Goal: Task Accomplishment & Management: Use online tool/utility

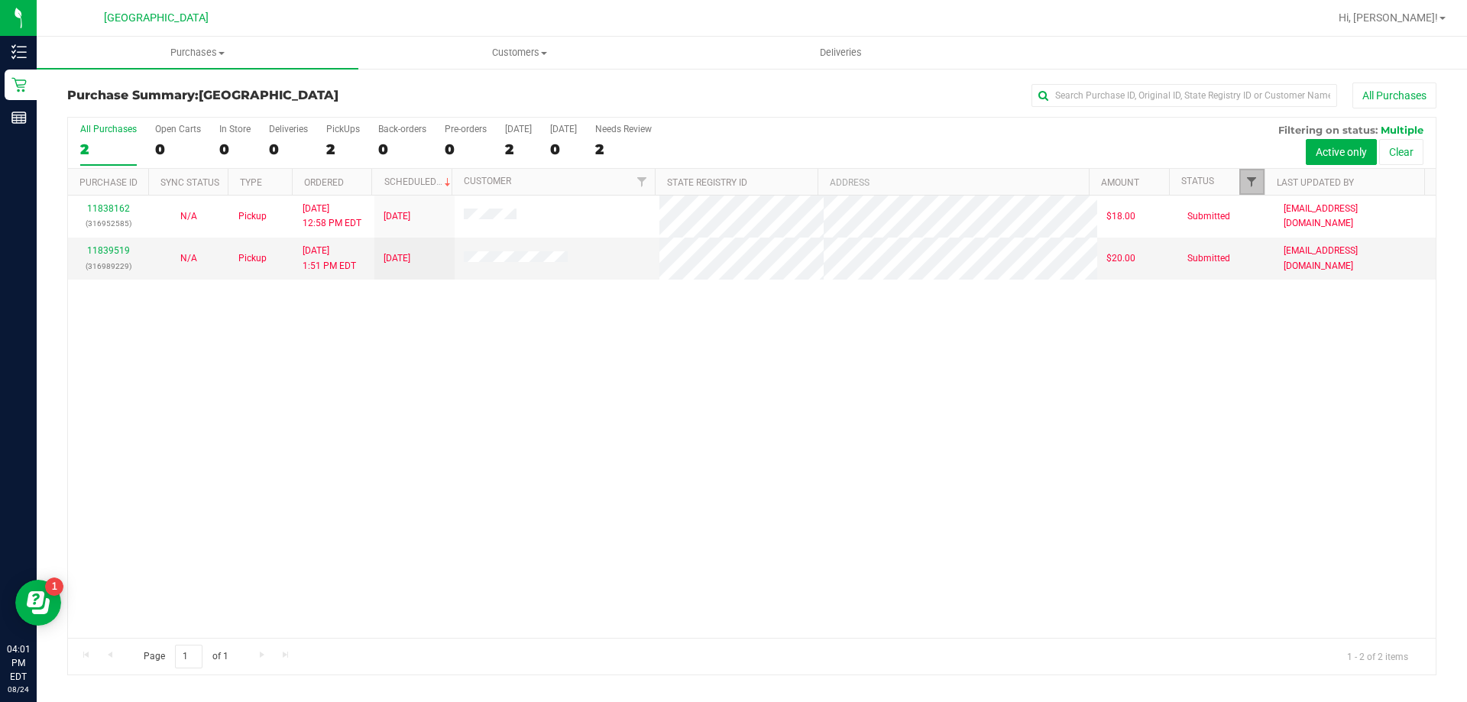
click at [1255, 180] on span "Filter" at bounding box center [1251, 182] width 12 height 12
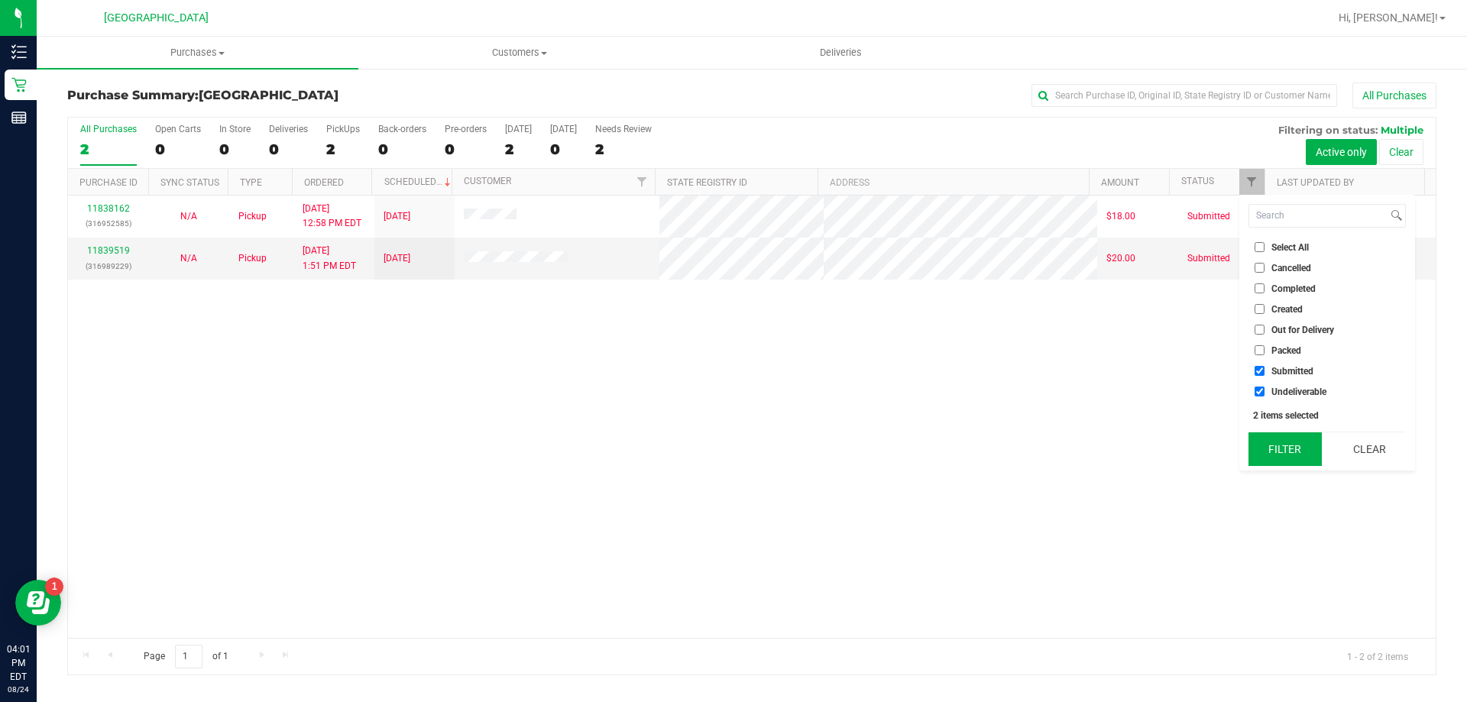
click at [1274, 448] on button "Filter" at bounding box center [1284, 449] width 73 height 34
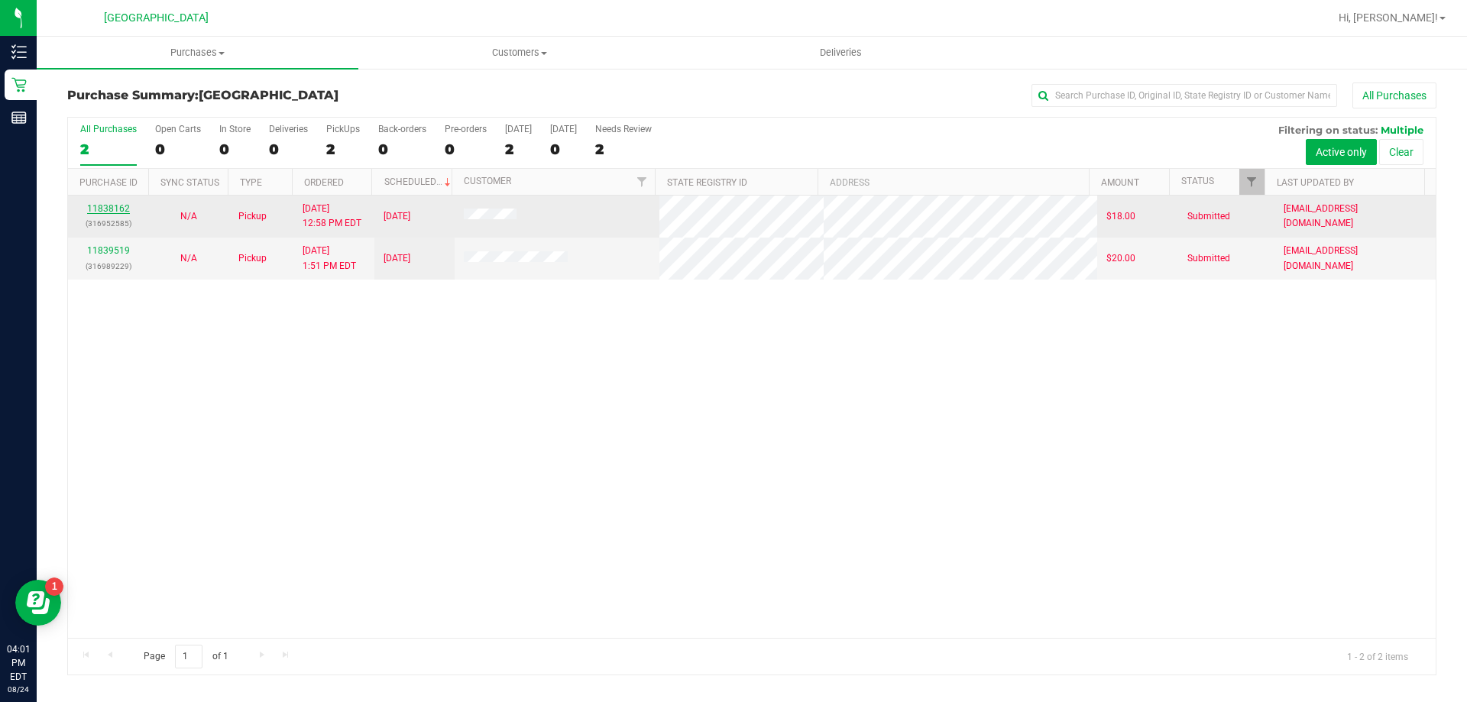
click at [99, 207] on link "11838162" at bounding box center [108, 208] width 43 height 11
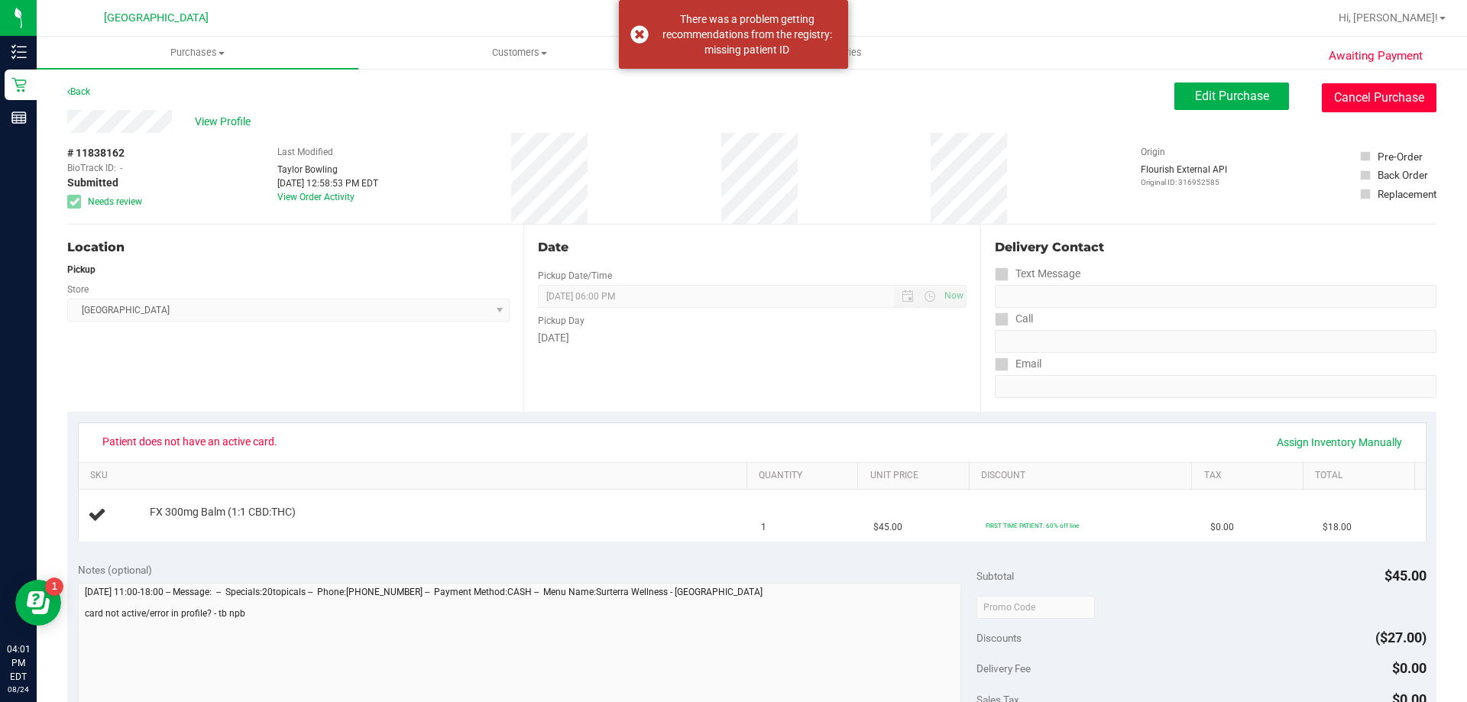
click at [1382, 105] on button "Cancel Purchase" at bounding box center [1379, 97] width 115 height 29
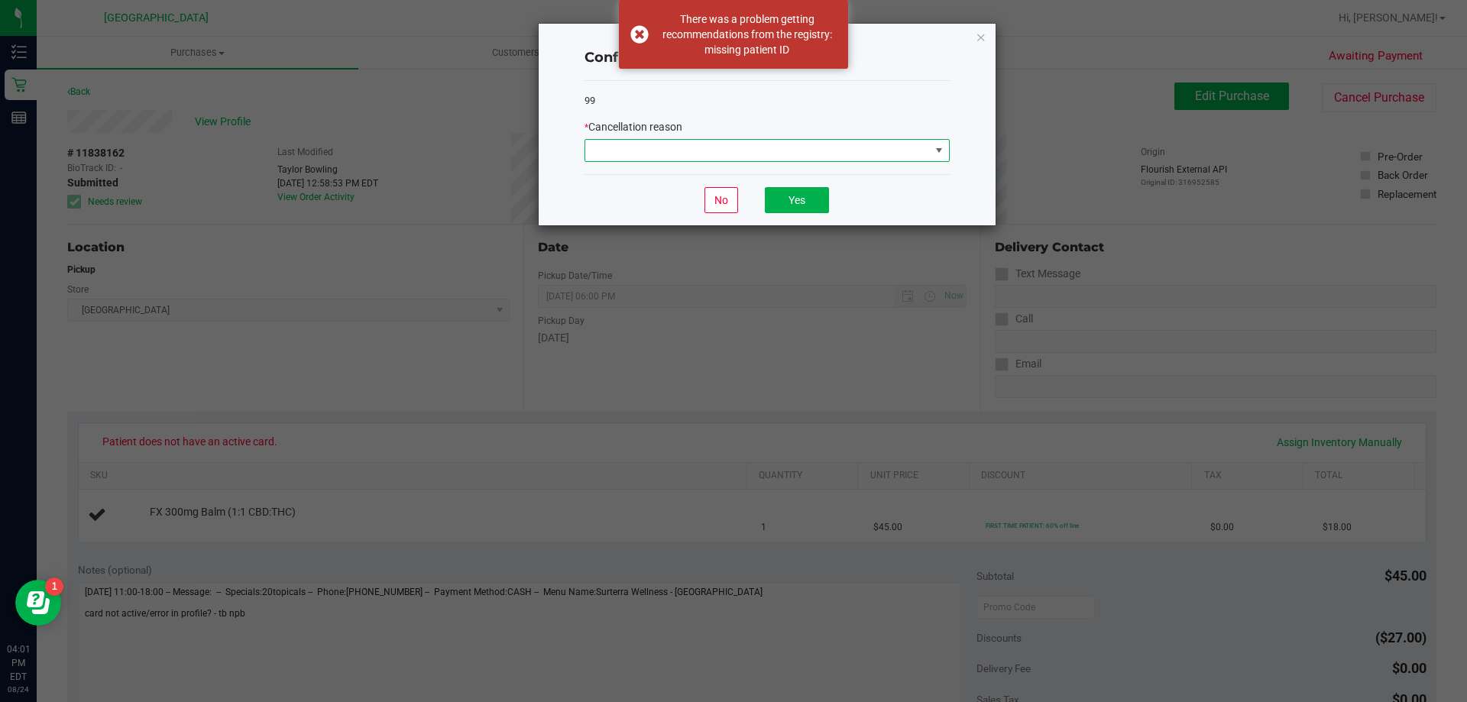
click at [808, 148] on span at bounding box center [757, 150] width 345 height 21
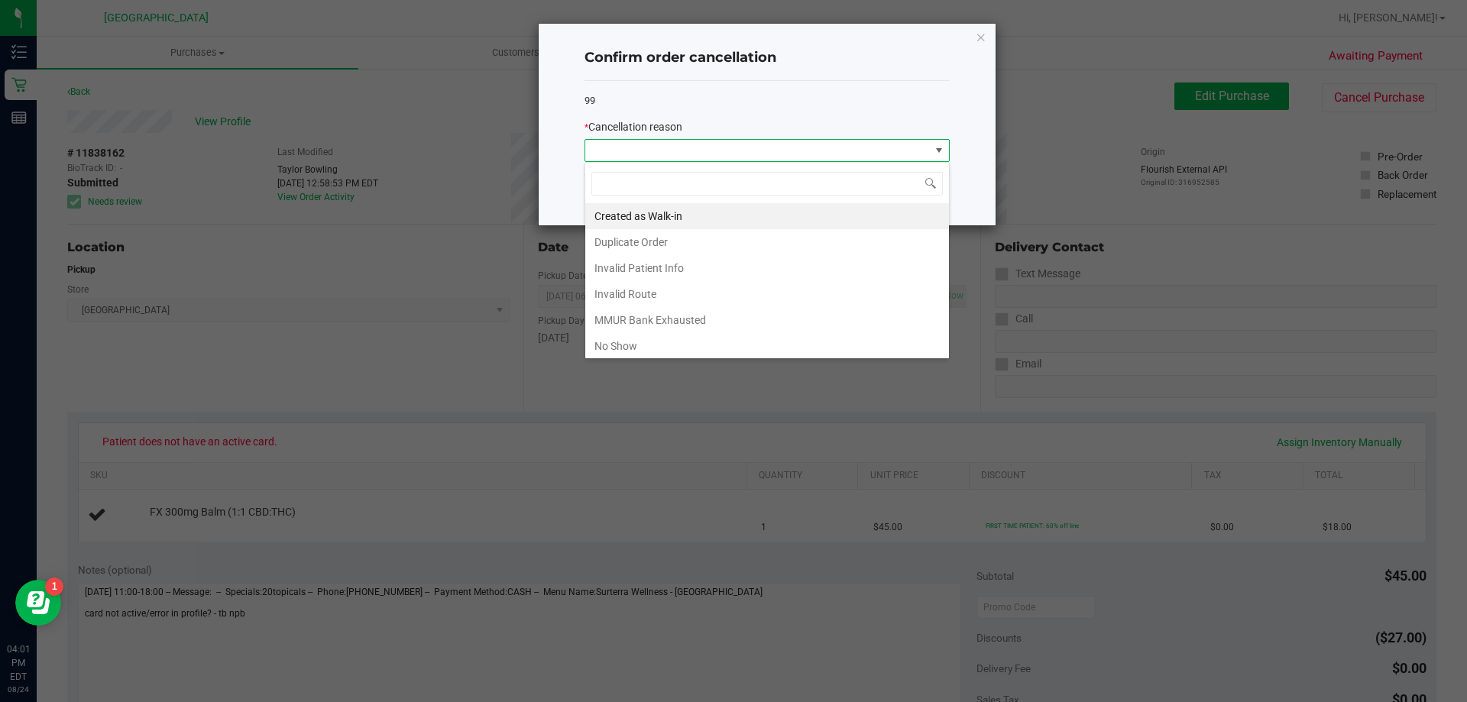
scroll to position [23, 365]
click at [677, 242] on li "Duplicate Order" at bounding box center [767, 242] width 364 height 26
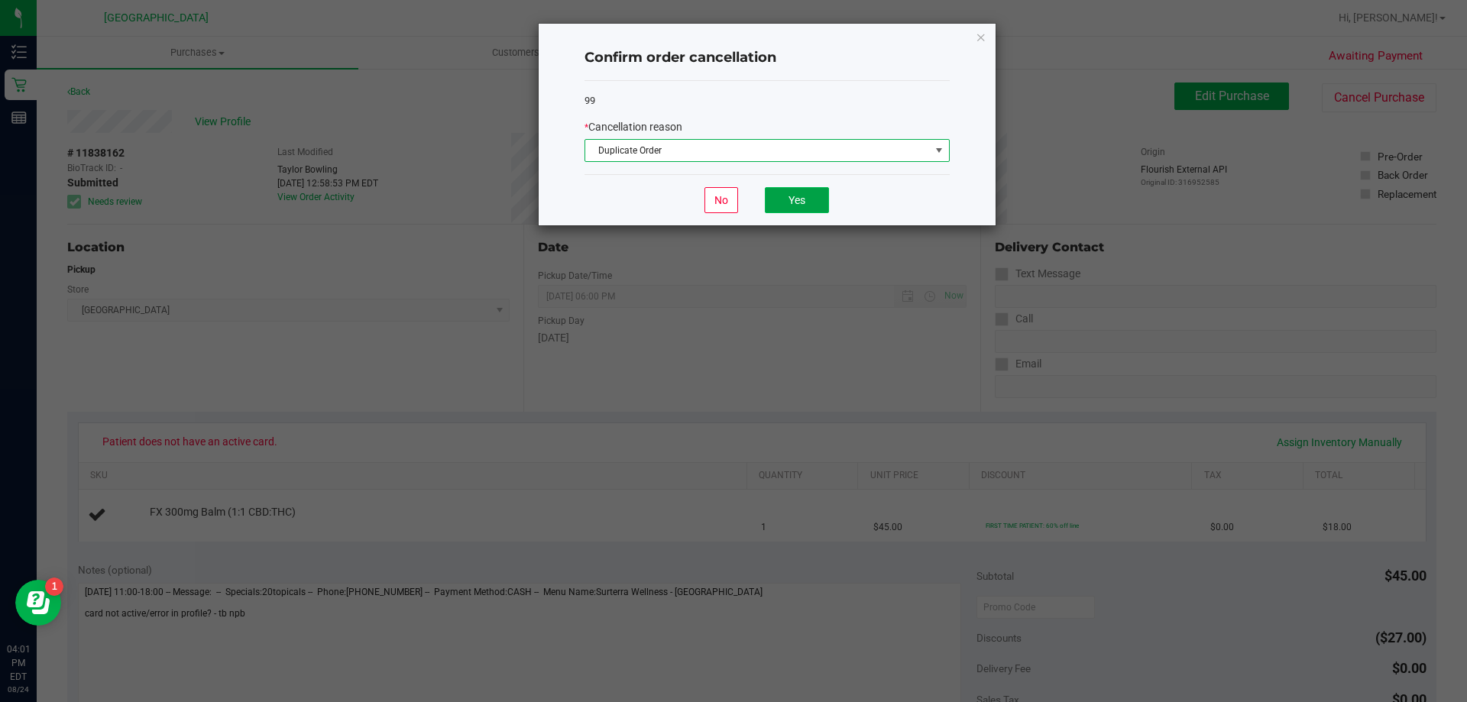
click at [798, 199] on button "Yes" at bounding box center [797, 200] width 64 height 26
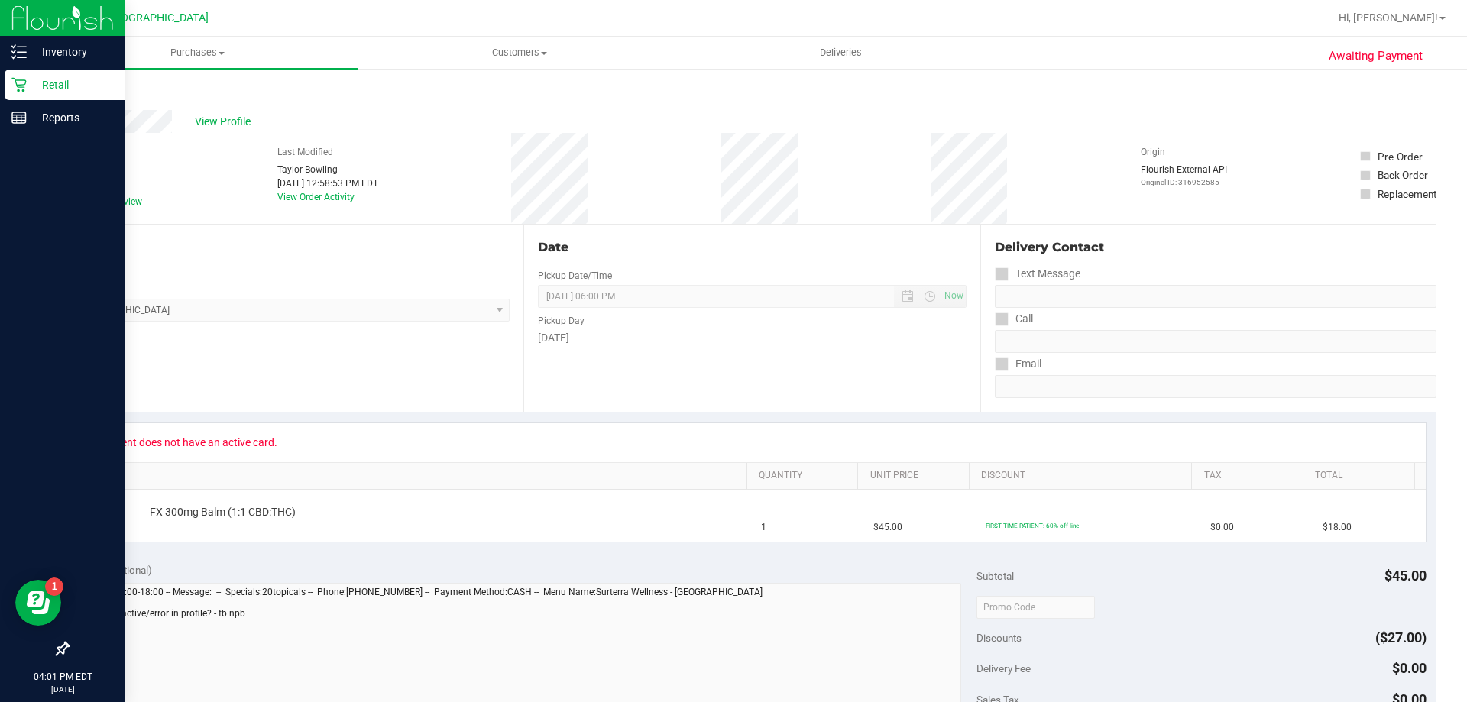
click at [28, 79] on p "Retail" at bounding box center [73, 85] width 92 height 18
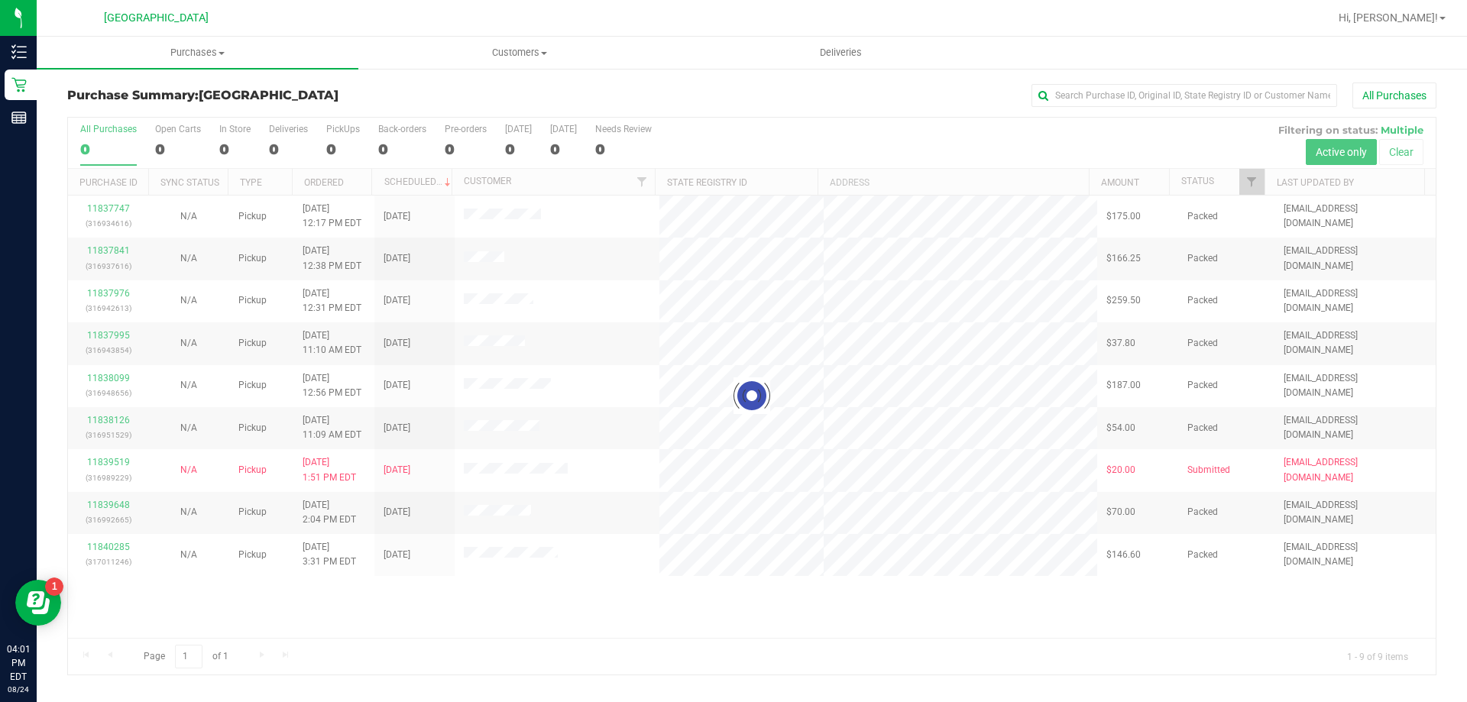
click at [1249, 180] on div at bounding box center [752, 396] width 1368 height 557
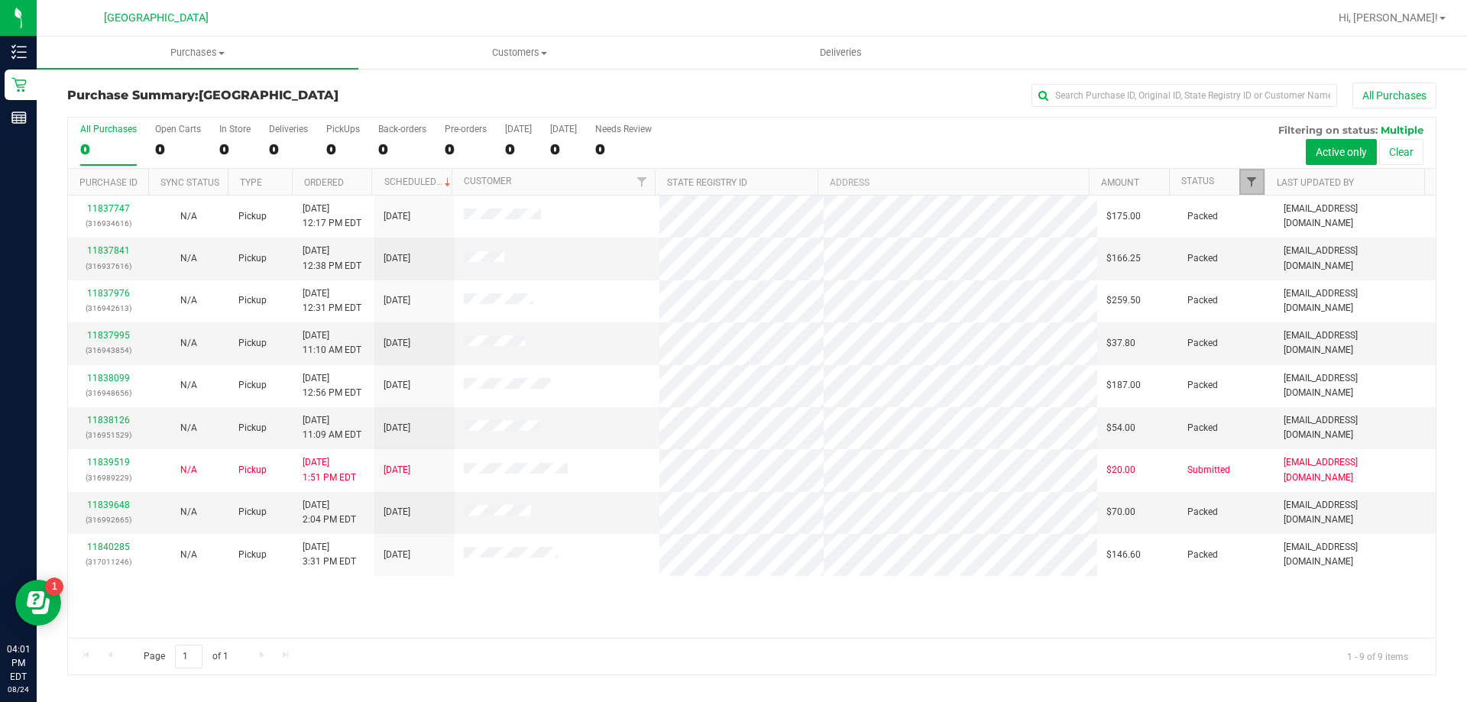
click at [1251, 180] on span "Filter" at bounding box center [1251, 182] width 12 height 12
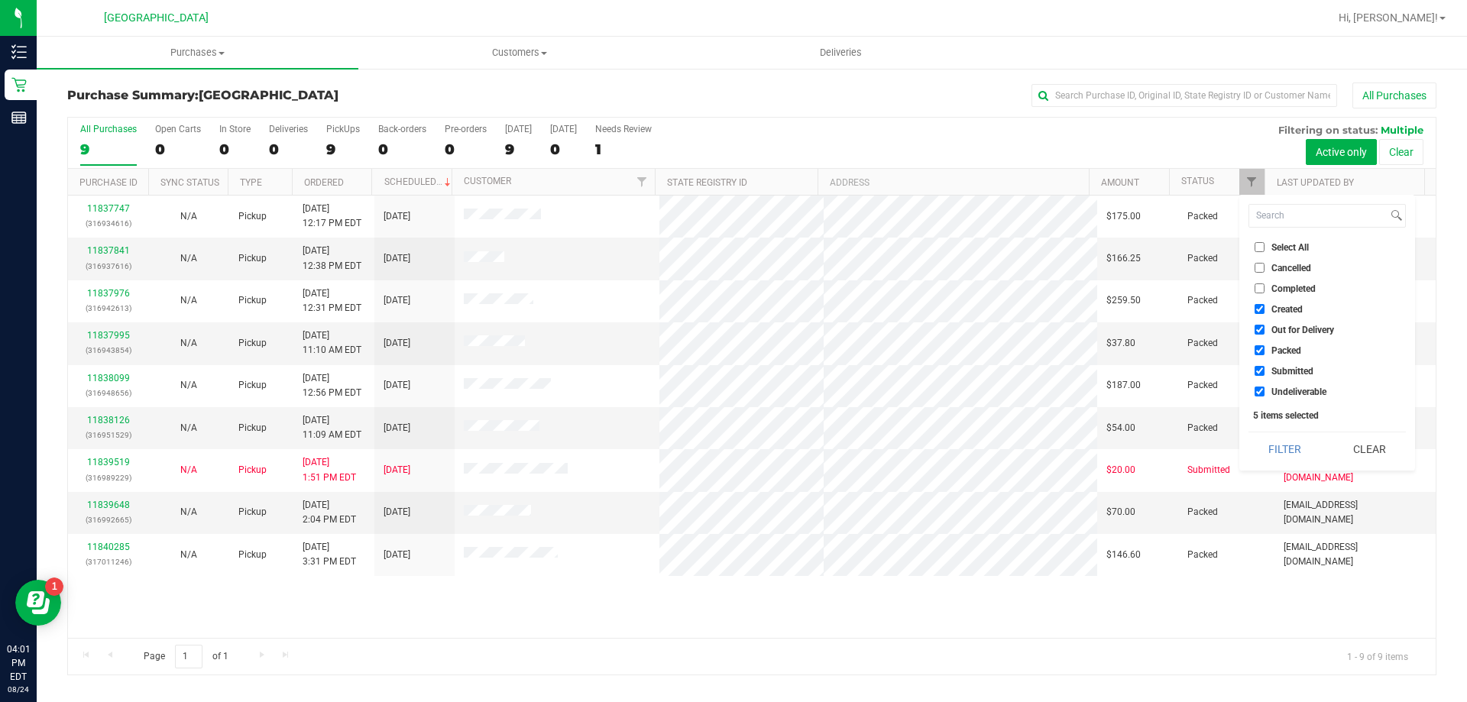
click at [1286, 313] on span "Created" at bounding box center [1286, 309] width 31 height 9
click at [1265, 313] on input "Created" at bounding box center [1260, 309] width 10 height 10
checkbox input "false"
click at [1282, 332] on span "Out for Delivery" at bounding box center [1302, 329] width 63 height 9
click at [1265, 332] on input "Out for Delivery" at bounding box center [1260, 330] width 10 height 10
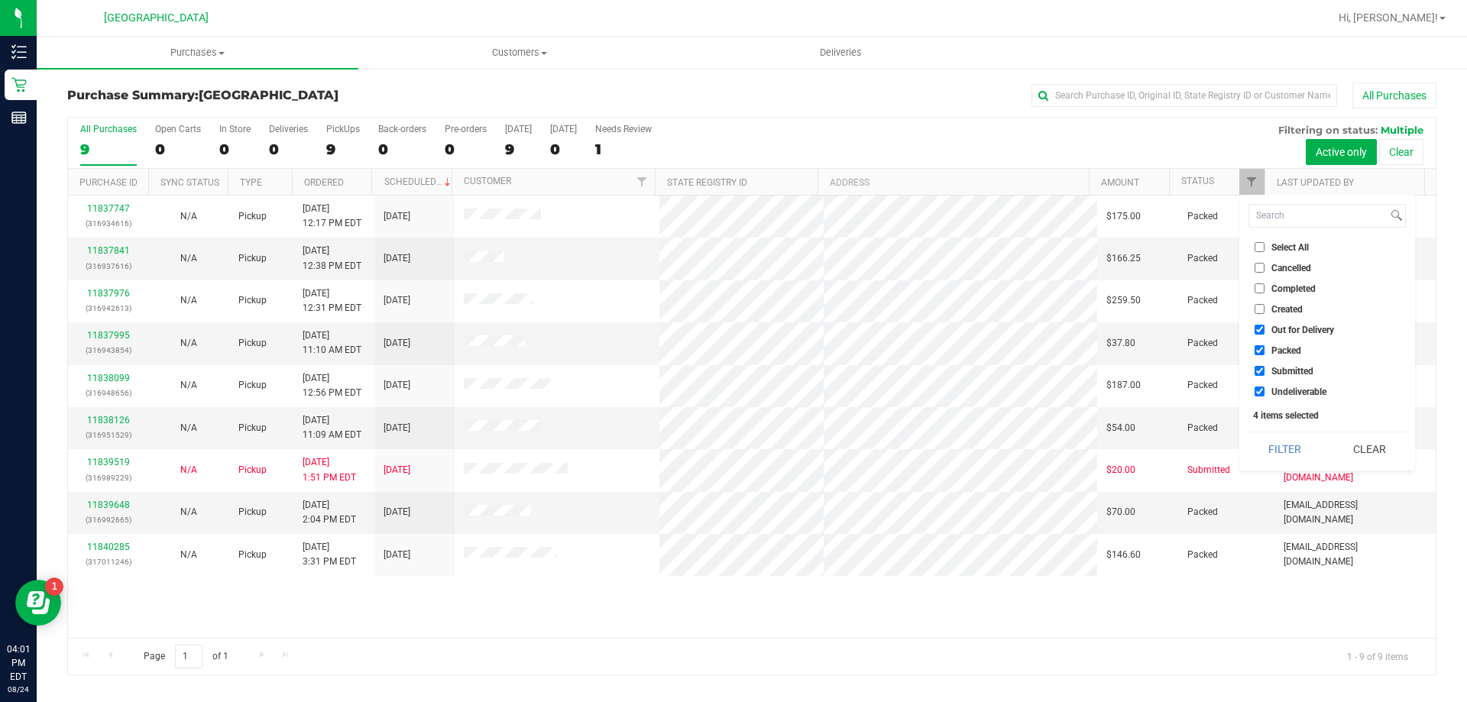
checkbox input "false"
click at [1290, 355] on span "Packed" at bounding box center [1286, 350] width 30 height 9
click at [1265, 355] on input "Packed" at bounding box center [1260, 350] width 10 height 10
checkbox input "false"
click at [1293, 457] on button "Filter" at bounding box center [1284, 449] width 73 height 34
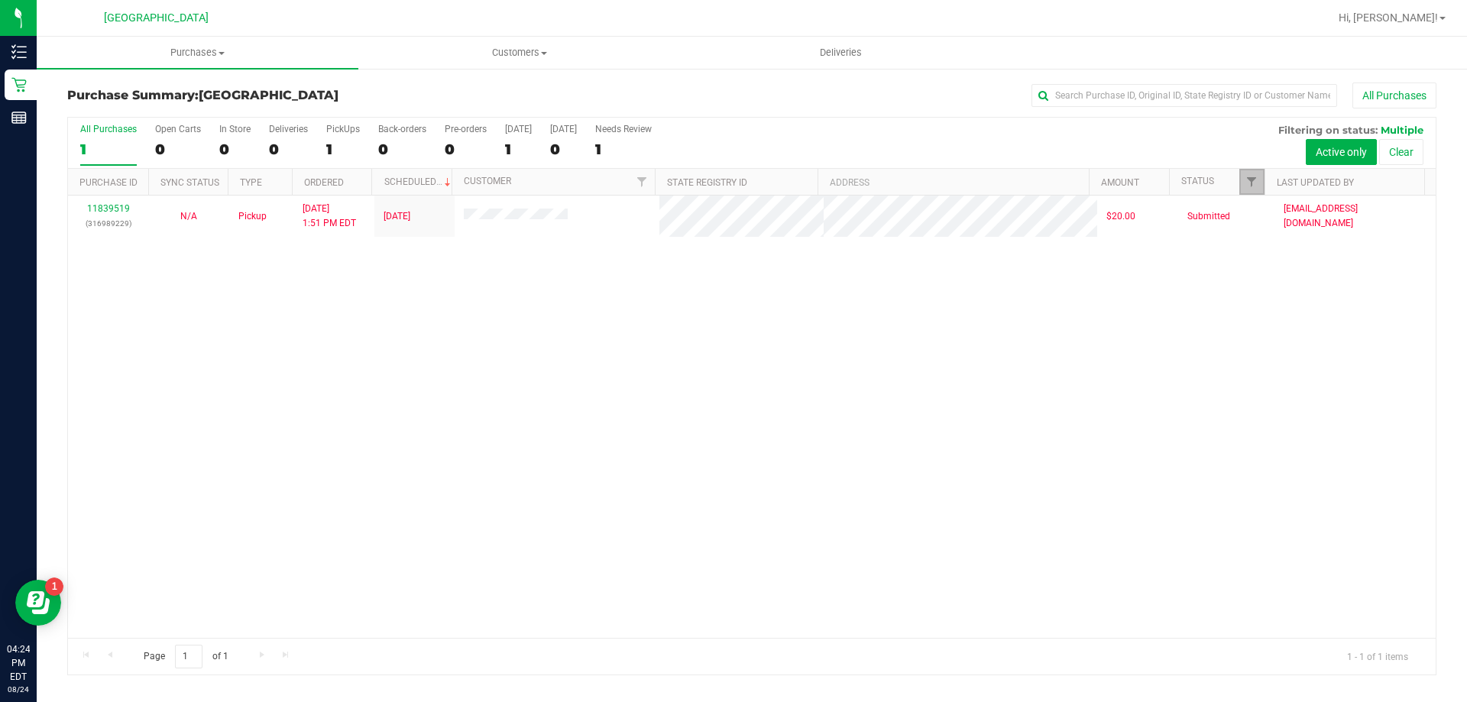
click at [1252, 173] on link "Filter" at bounding box center [1251, 182] width 25 height 26
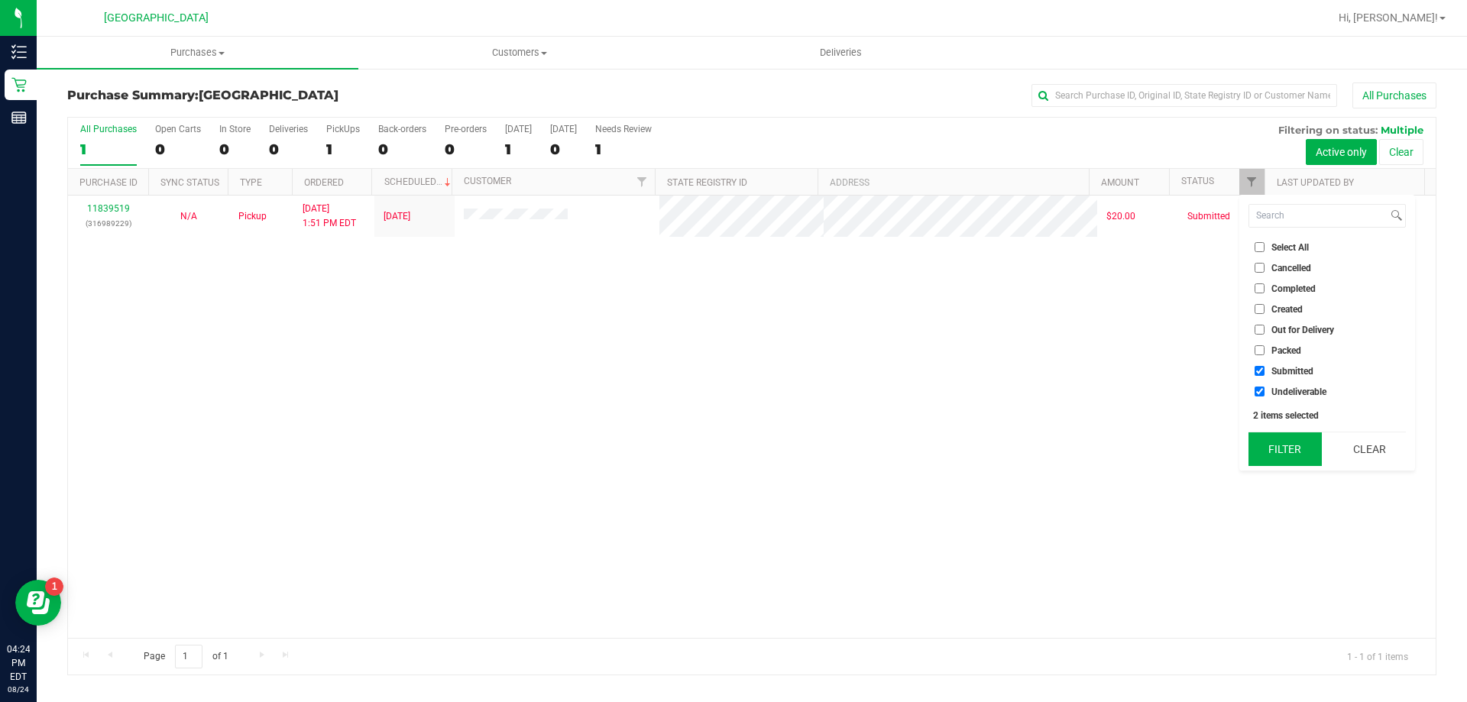
click at [1278, 447] on button "Filter" at bounding box center [1284, 449] width 73 height 34
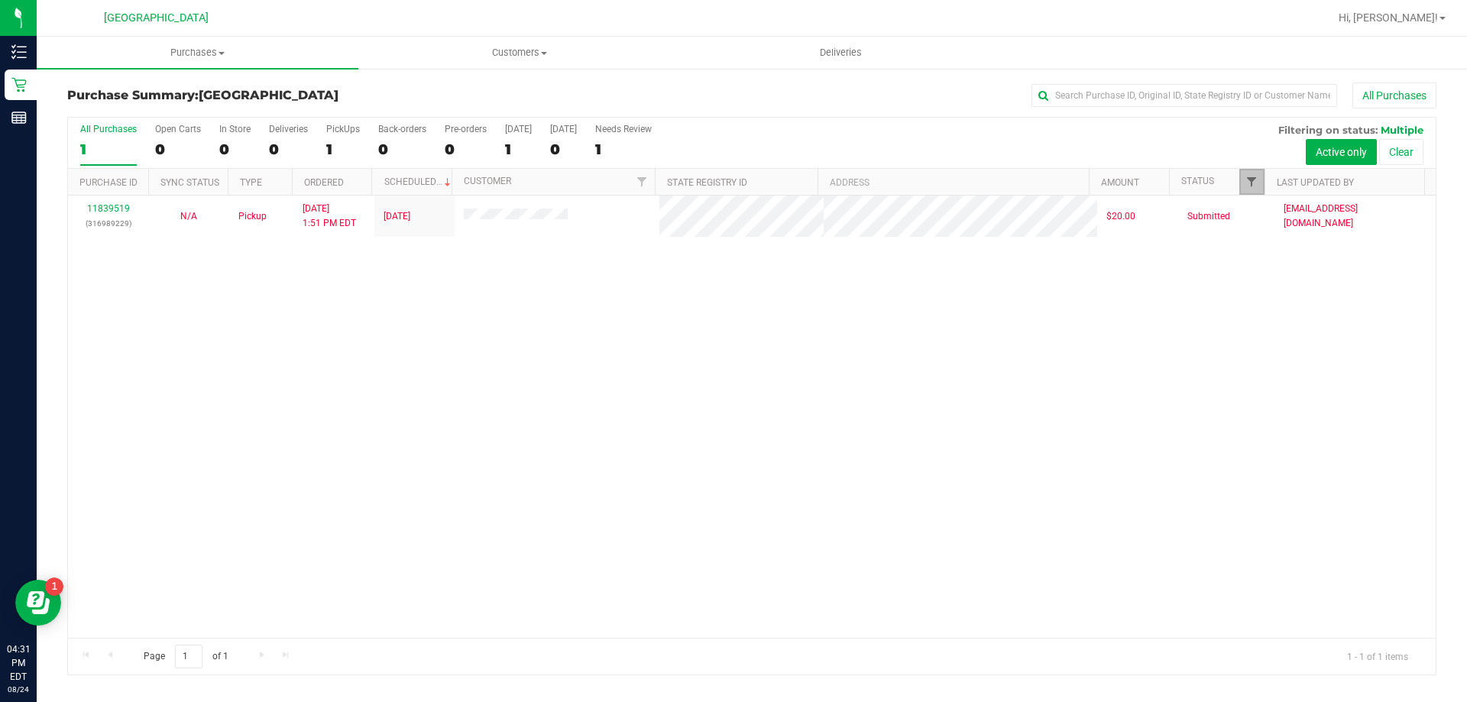
click at [1245, 179] on span "Filter" at bounding box center [1251, 182] width 12 height 12
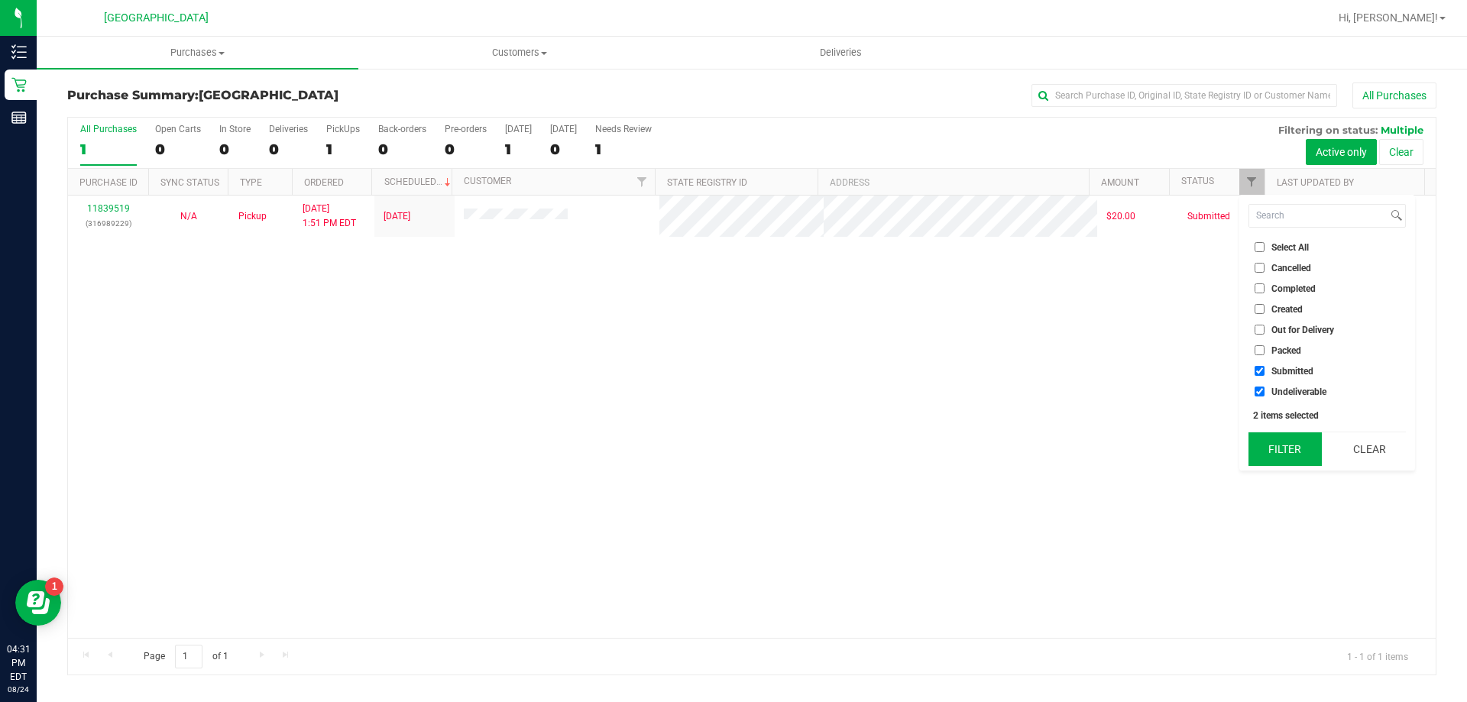
click at [1292, 449] on button "Filter" at bounding box center [1284, 449] width 73 height 34
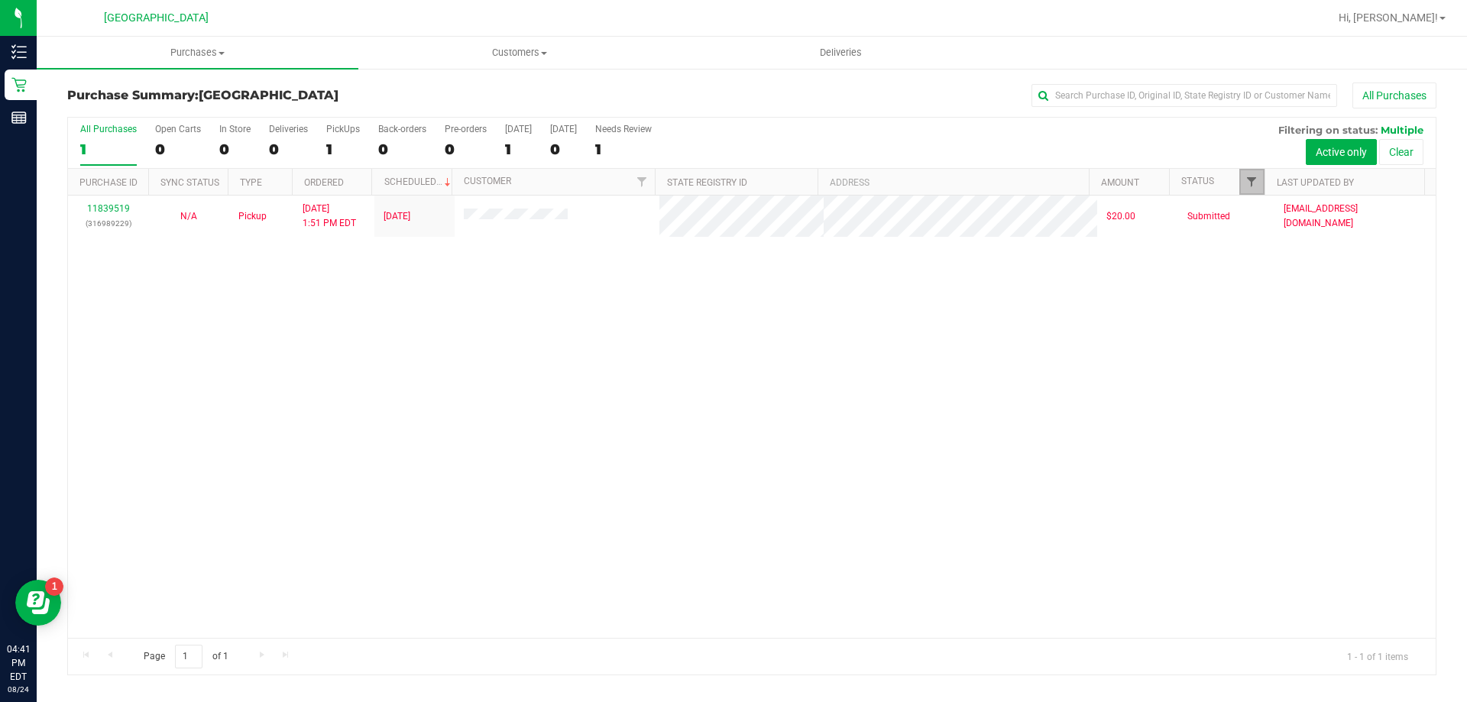
click at [1252, 180] on span "Filter" at bounding box center [1251, 182] width 12 height 12
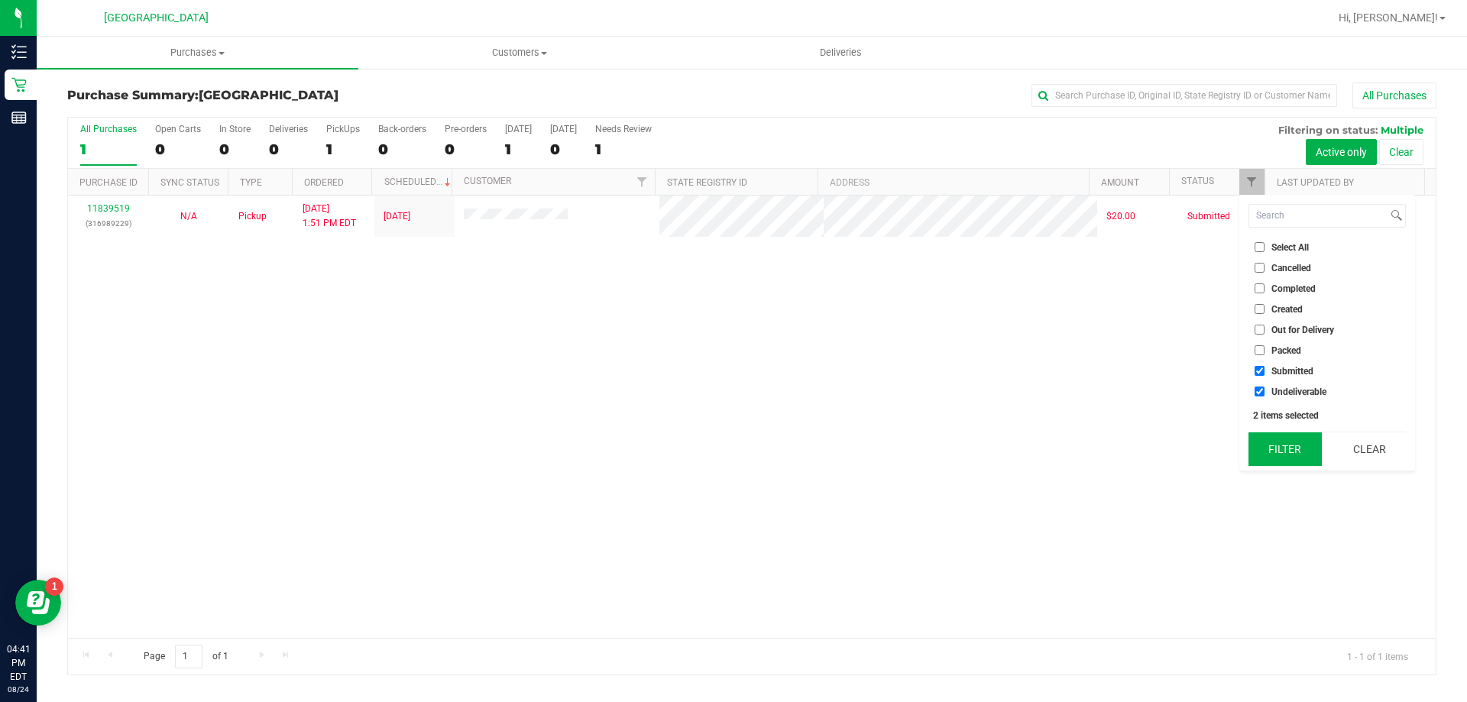
click at [1295, 460] on button "Filter" at bounding box center [1284, 449] width 73 height 34
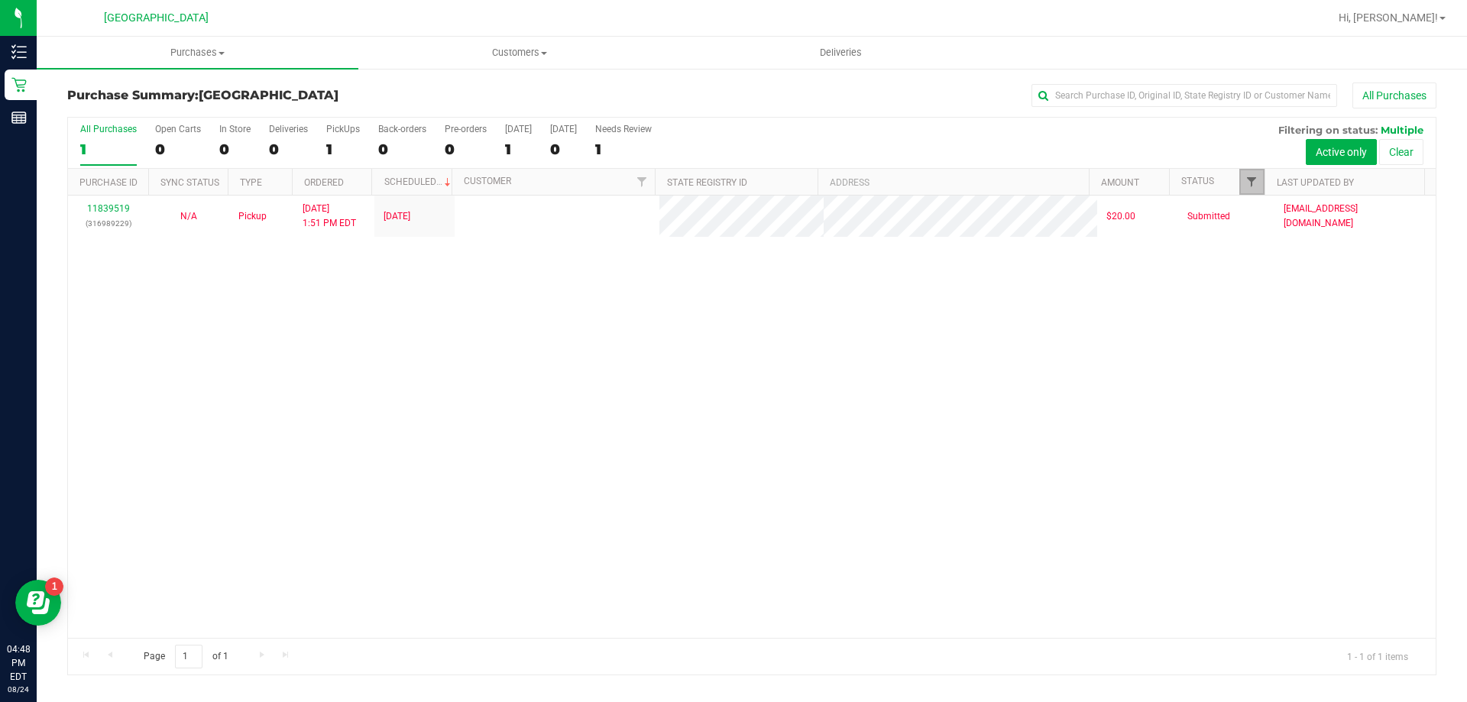
click at [1249, 183] on span "Filter" at bounding box center [1251, 182] width 12 height 12
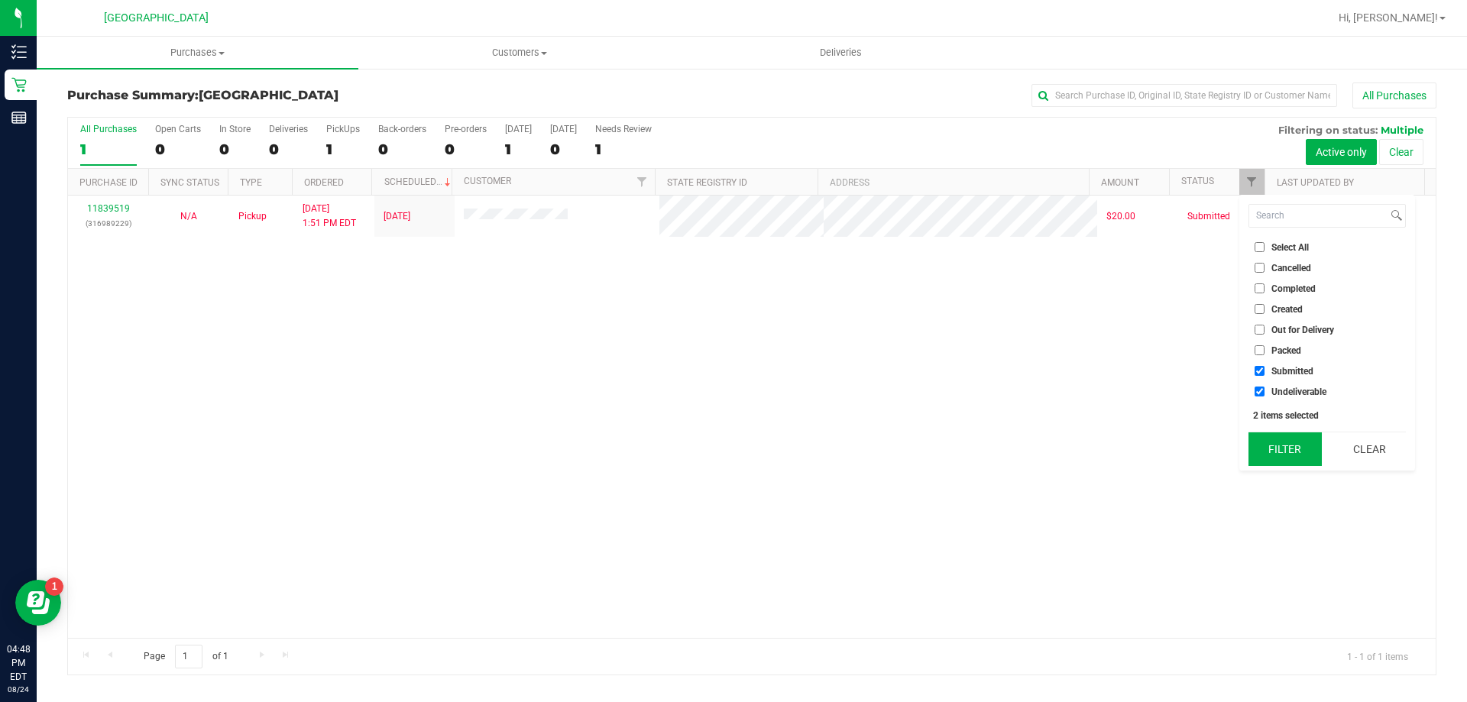
click at [1280, 462] on button "Filter" at bounding box center [1284, 449] width 73 height 34
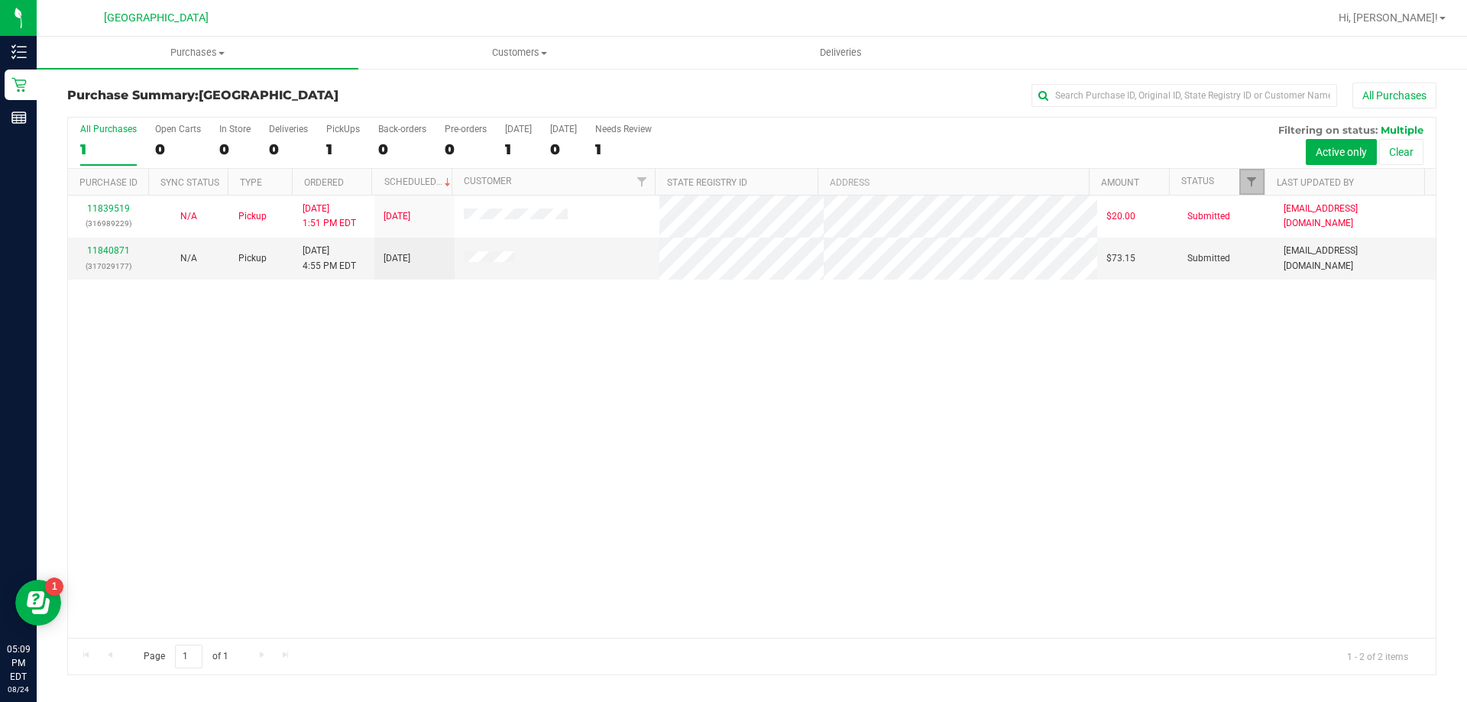
click at [1260, 182] on link "Filter" at bounding box center [1251, 182] width 25 height 26
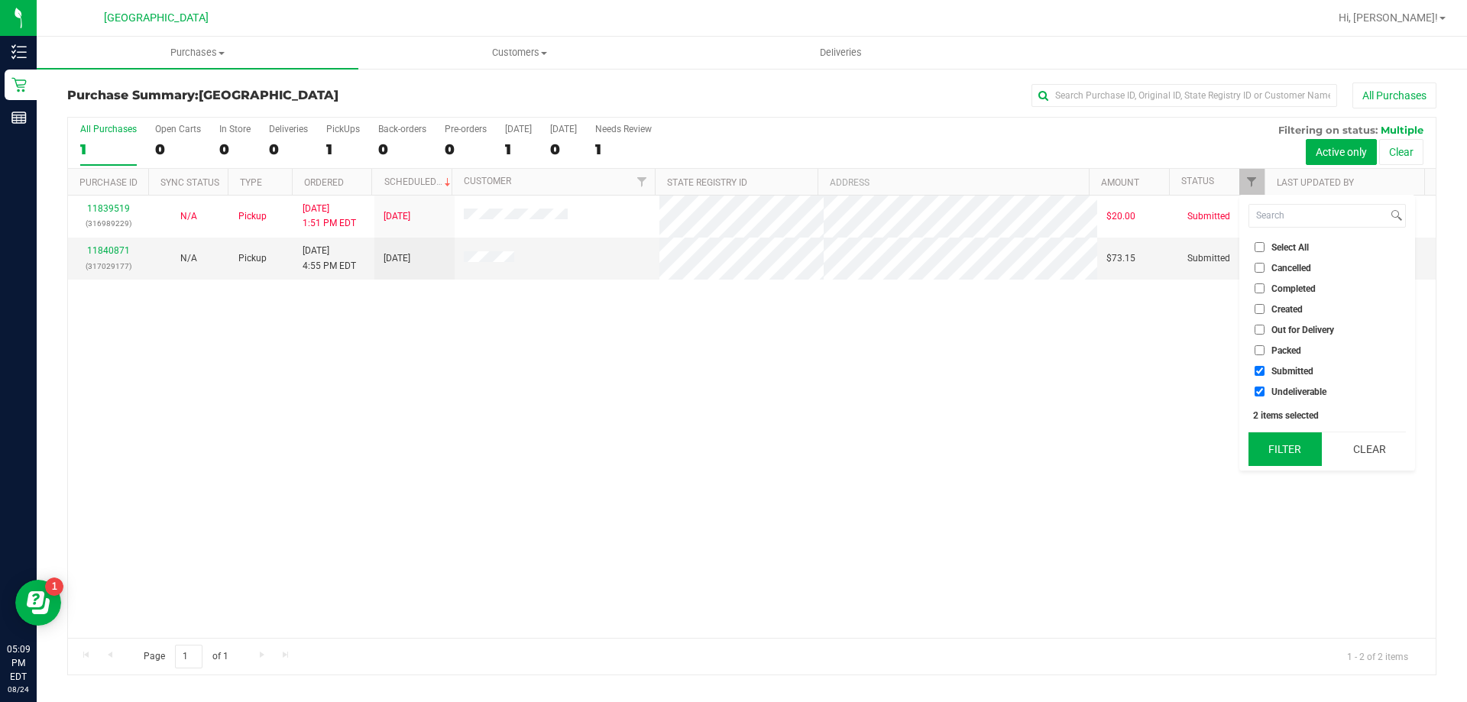
click at [1287, 450] on button "Filter" at bounding box center [1284, 449] width 73 height 34
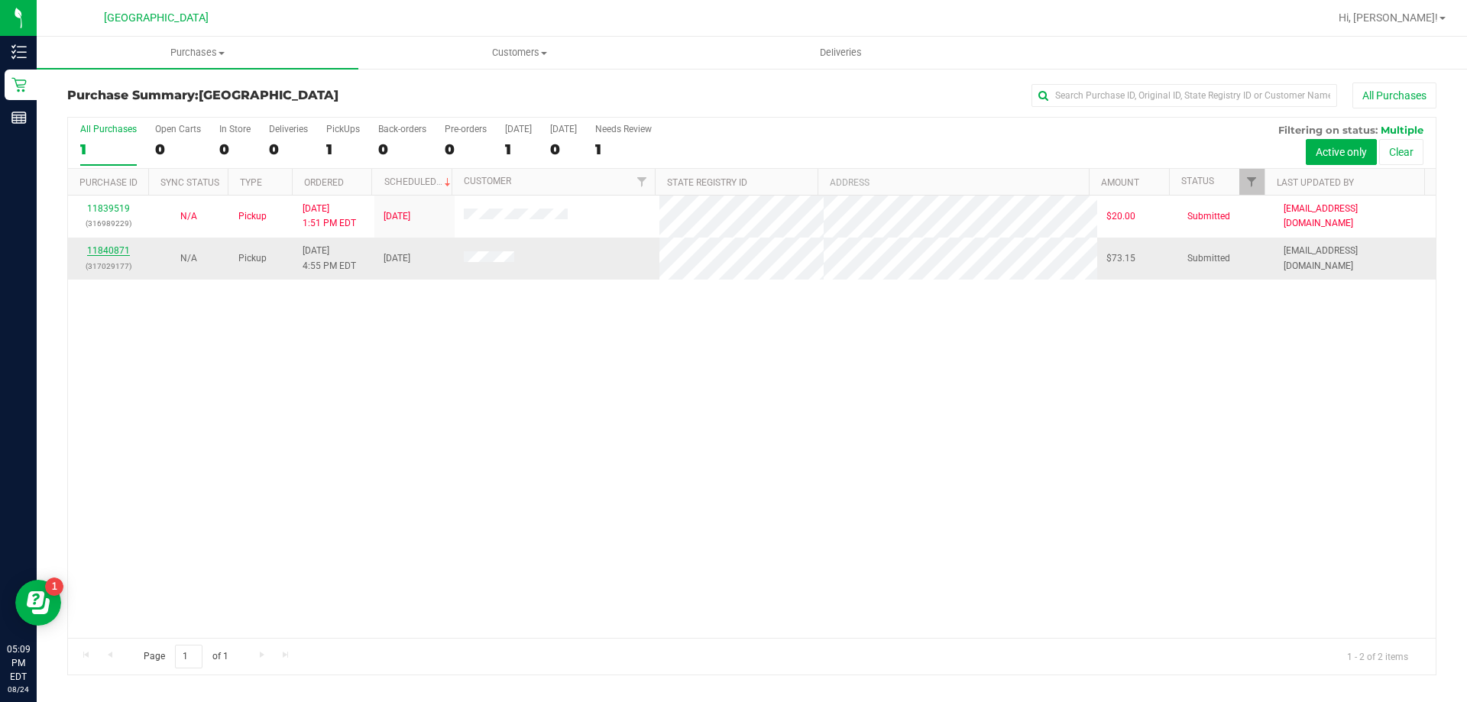
click at [112, 250] on link "11840871" at bounding box center [108, 250] width 43 height 11
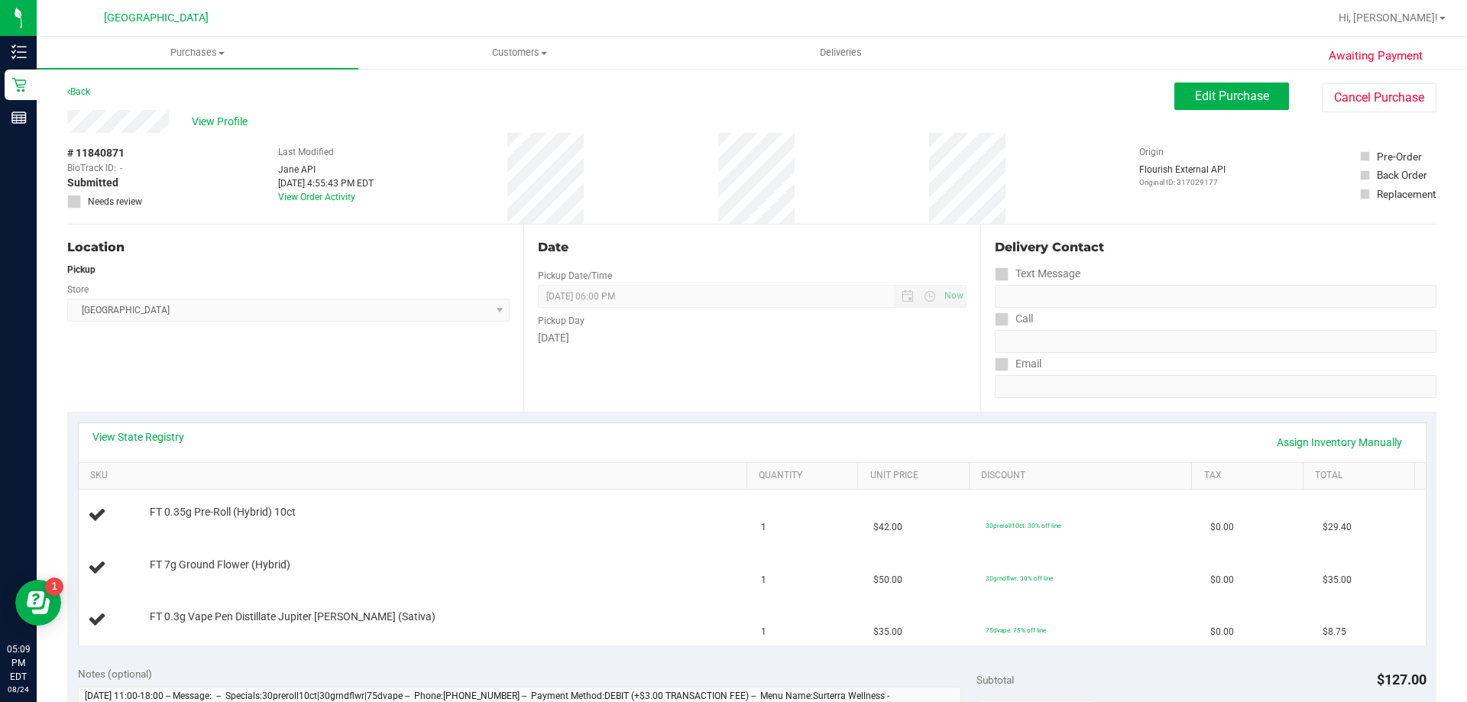
click at [362, 391] on div "Location Pickup Store [GEOGRAPHIC_DATA] WC Select Store [PERSON_NAME][GEOGRAPHI…" at bounding box center [295, 318] width 456 height 187
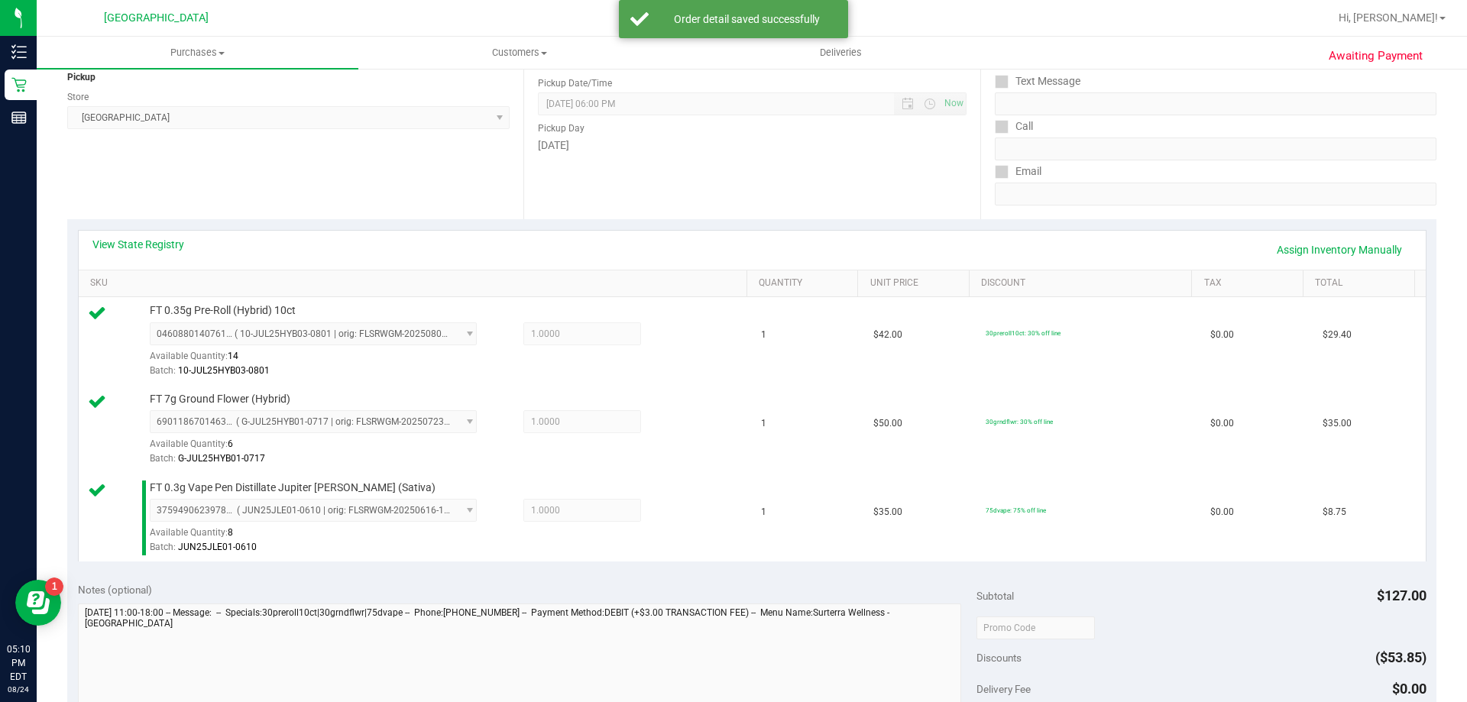
scroll to position [401, 0]
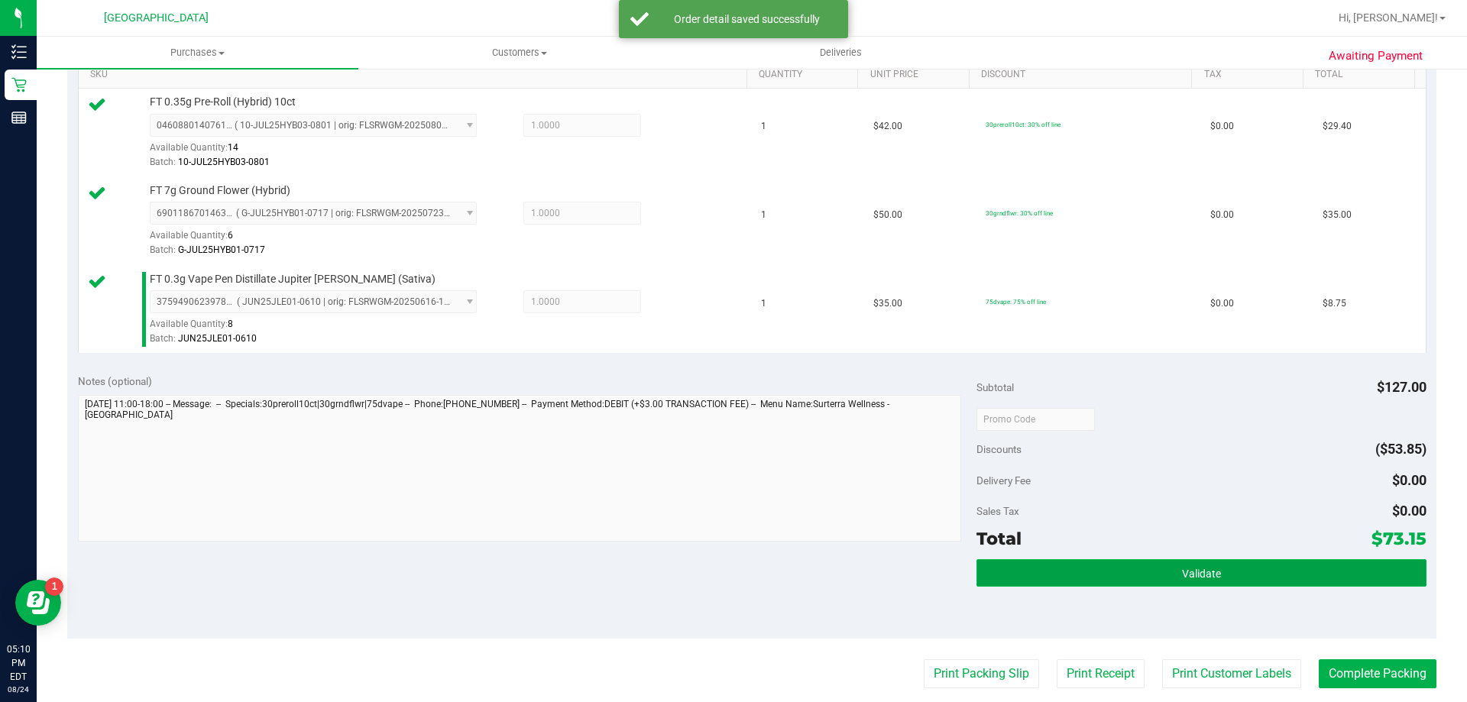
click at [1196, 585] on button "Validate" at bounding box center [1200, 573] width 449 height 28
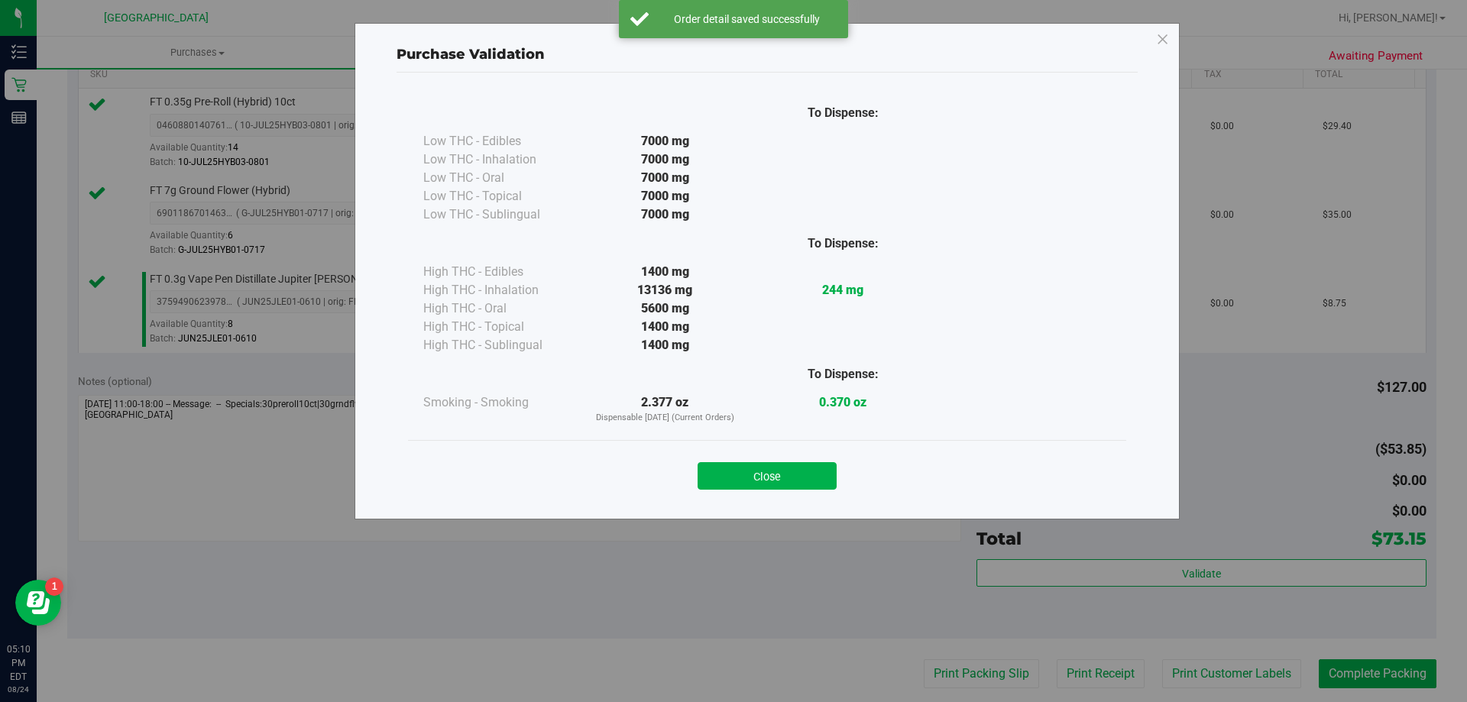
click at [779, 504] on div "To Dispense: Low THC - Edibles 7000 mg" at bounding box center [767, 289] width 741 height 432
click at [802, 486] on button "Close" at bounding box center [767, 476] width 139 height 28
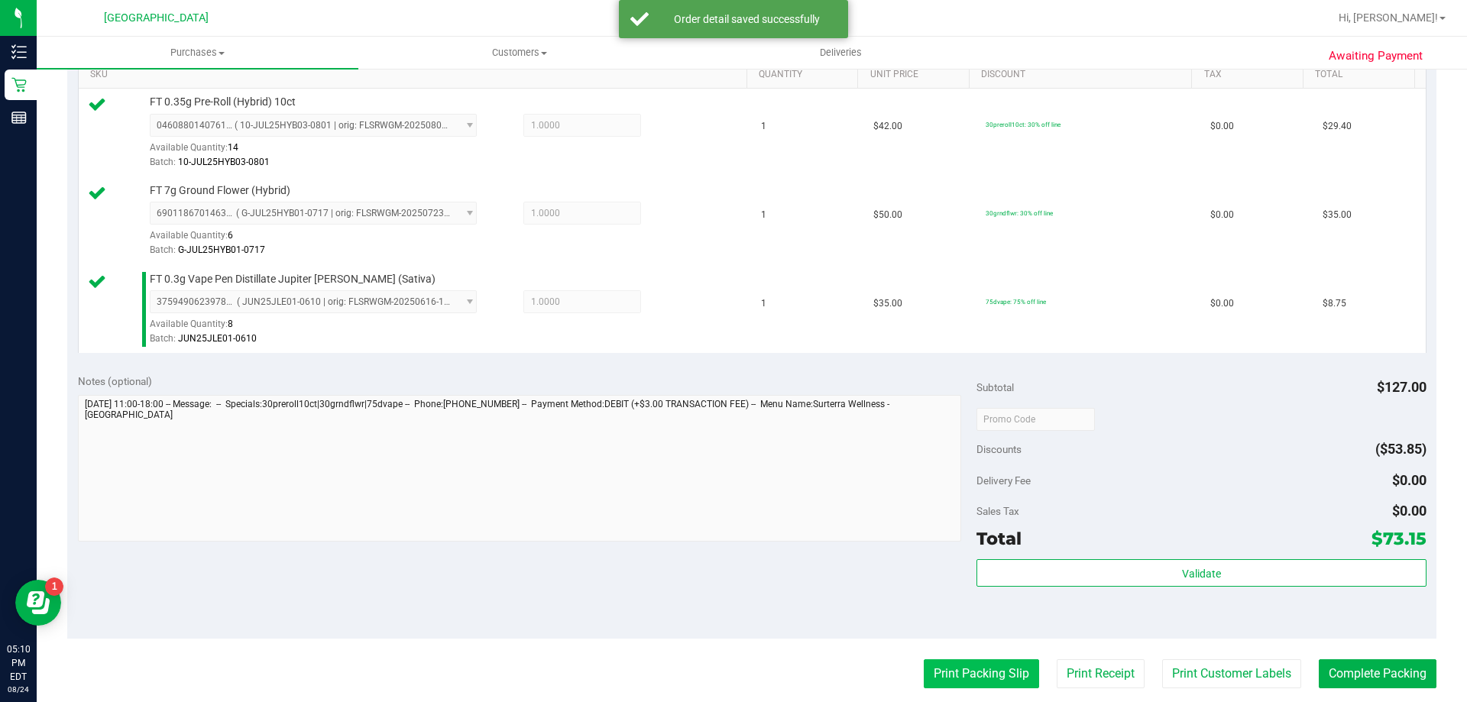
click at [944, 675] on button "Print Packing Slip" at bounding box center [981, 673] width 115 height 29
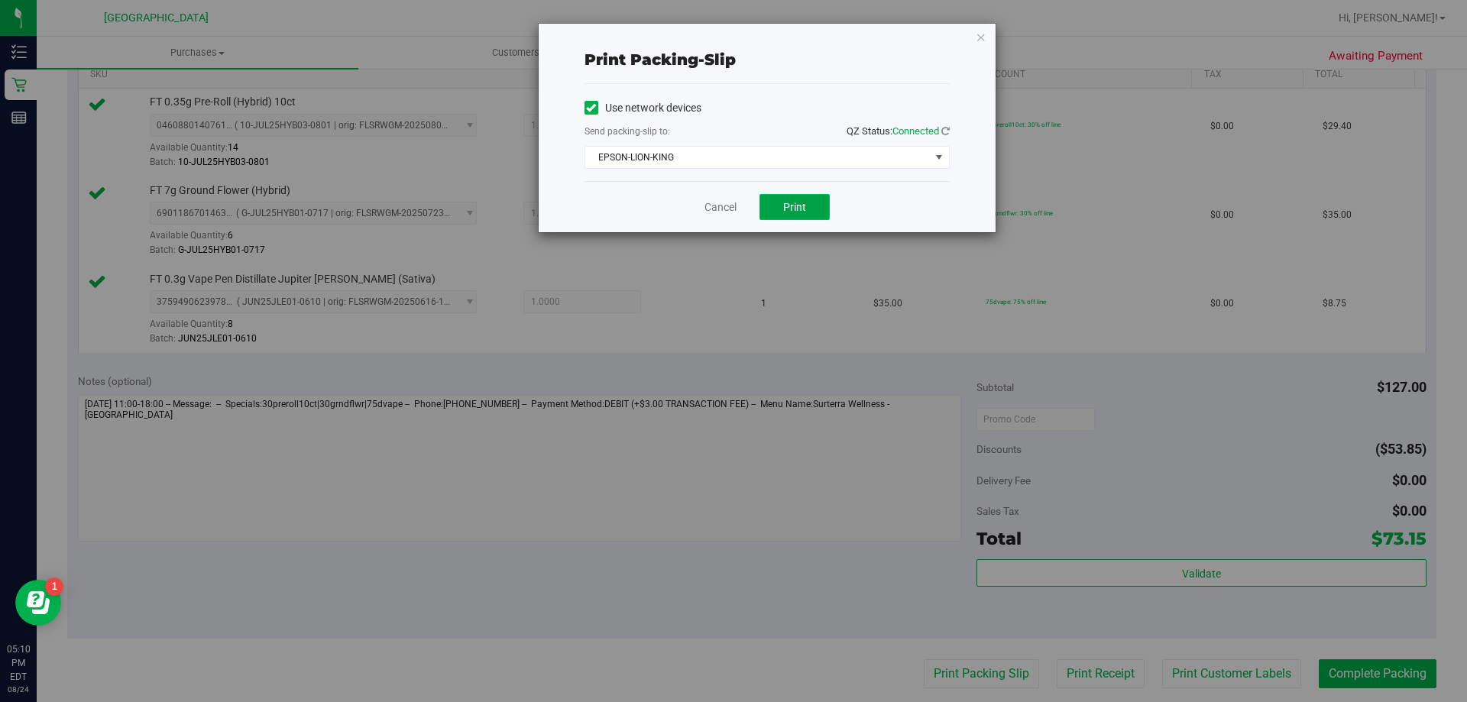
click at [798, 209] on span "Print" at bounding box center [794, 207] width 23 height 12
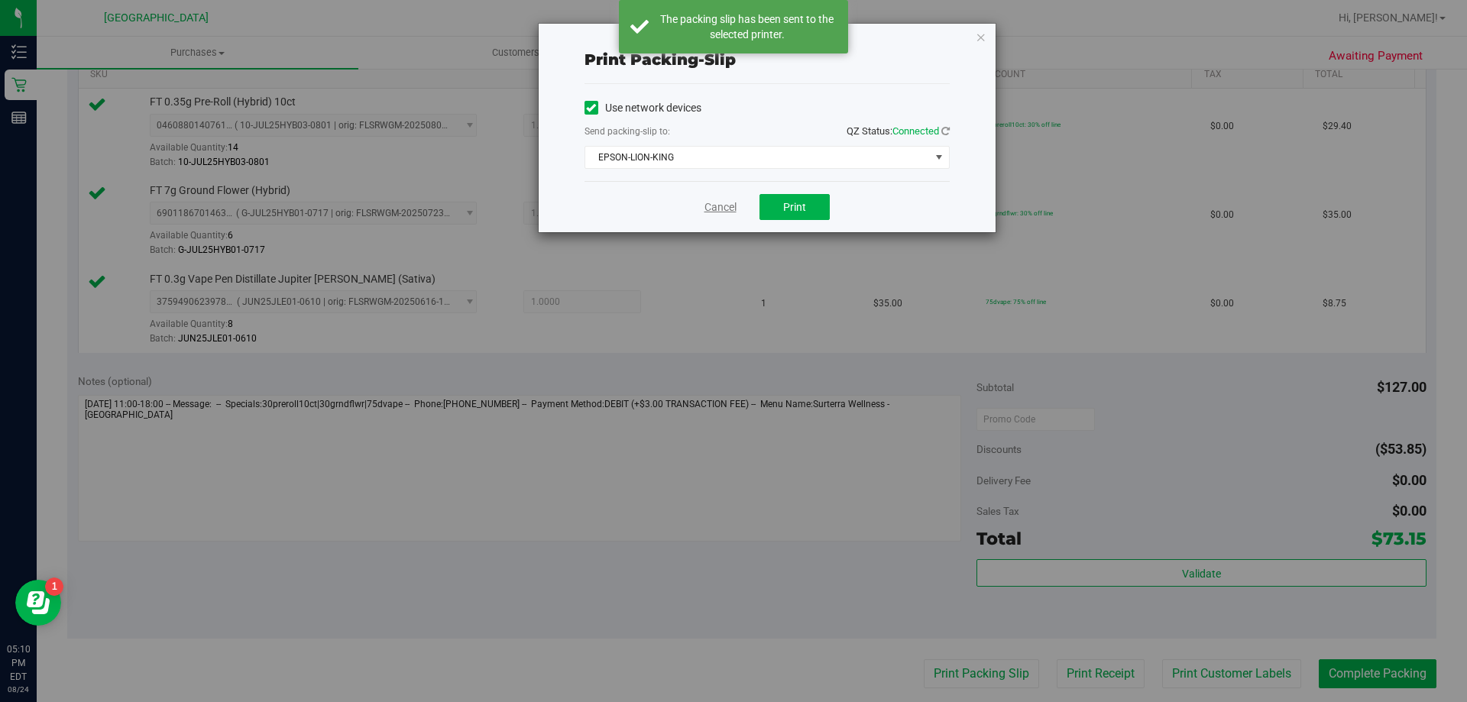
click at [714, 203] on link "Cancel" at bounding box center [720, 207] width 32 height 16
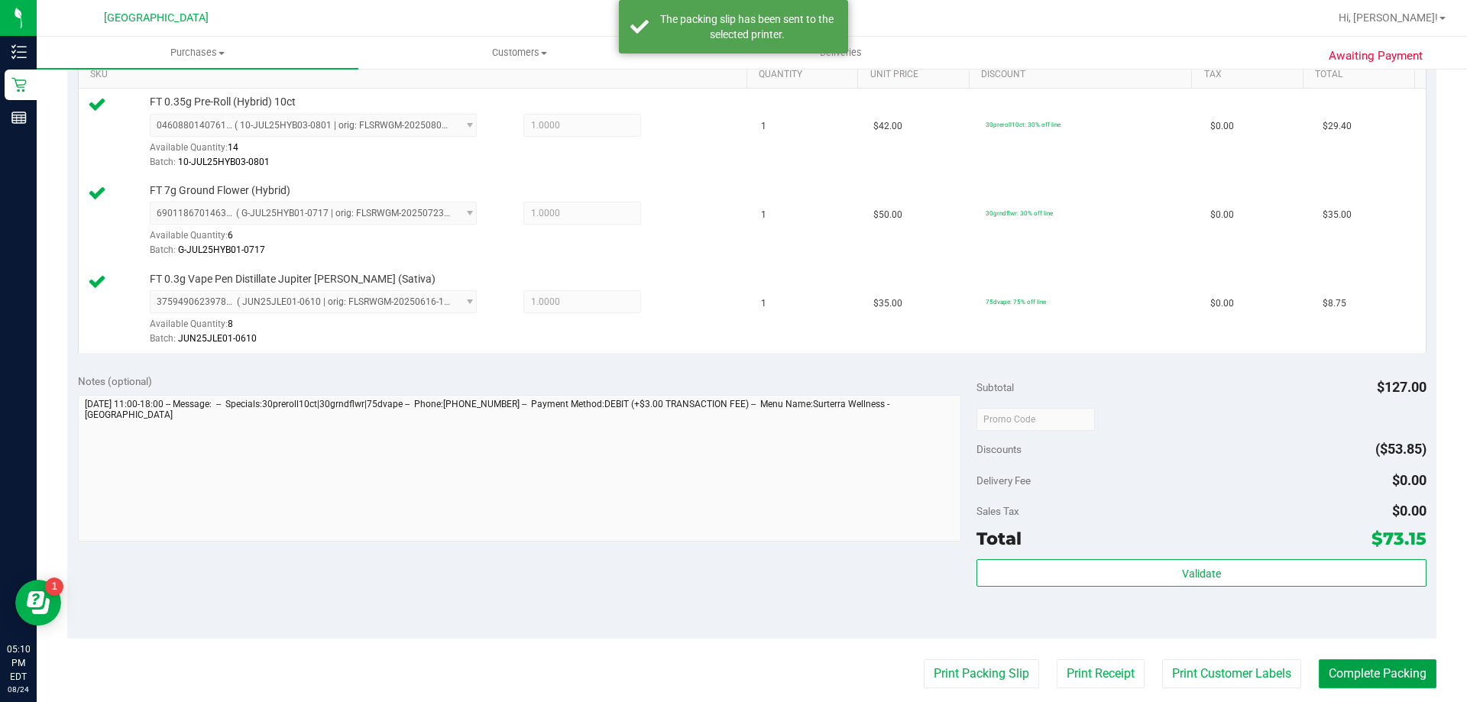
click at [1365, 678] on button "Complete Packing" at bounding box center [1378, 673] width 118 height 29
